Goal: Find specific page/section: Find specific page/section

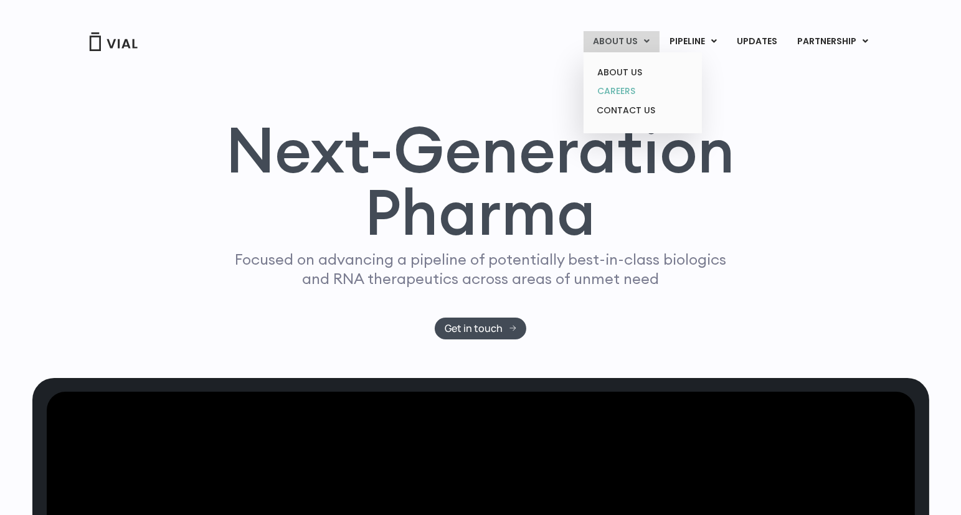
click at [619, 91] on link "CAREERS" at bounding box center [642, 91] width 109 height 19
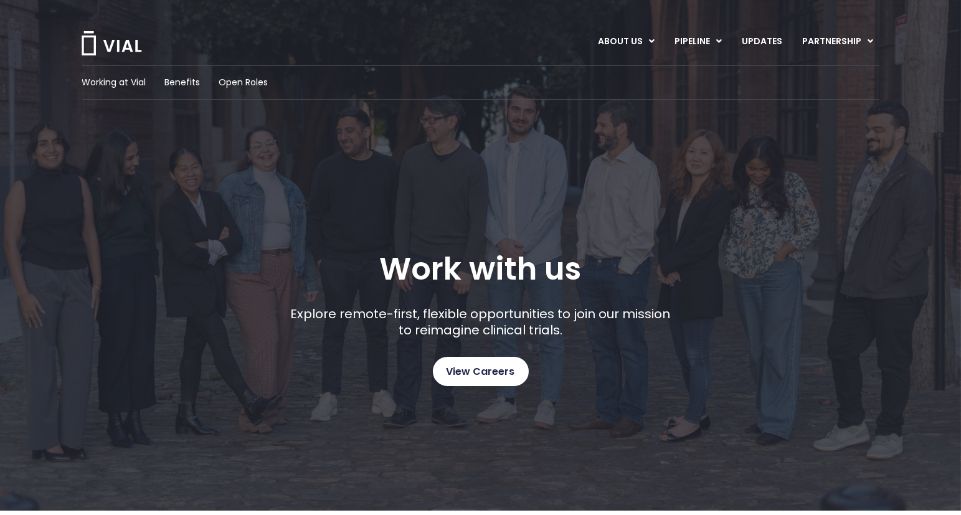
click at [476, 372] on span "View Careers" at bounding box center [480, 372] width 68 height 16
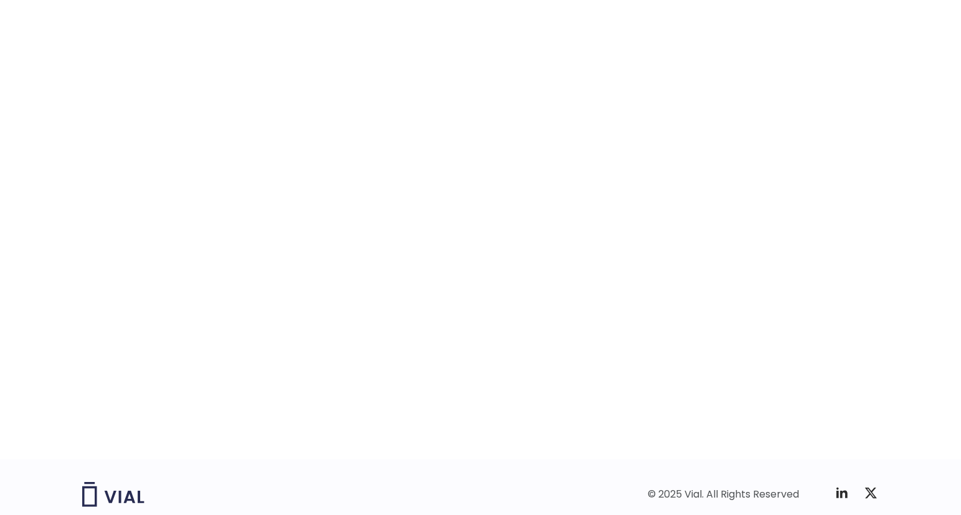
scroll to position [1869, 0]
